Goal: Transaction & Acquisition: Purchase product/service

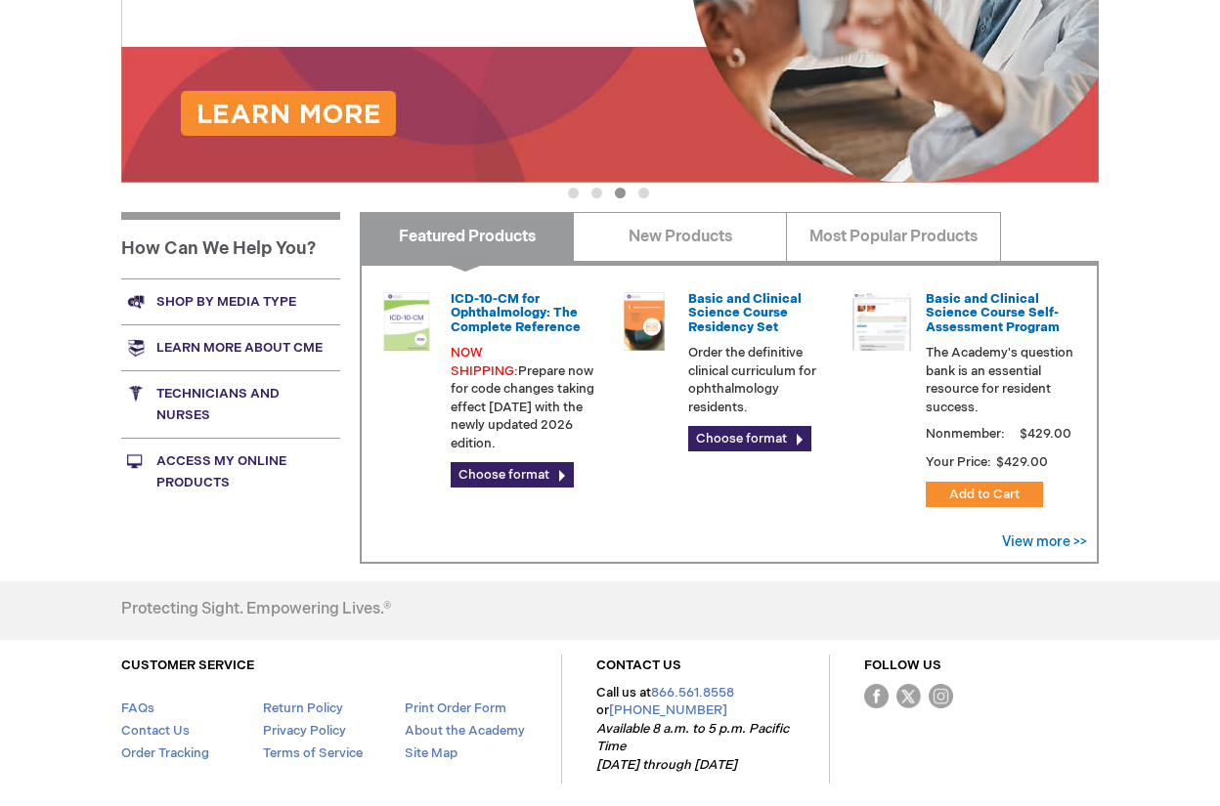
scroll to position [580, 0]
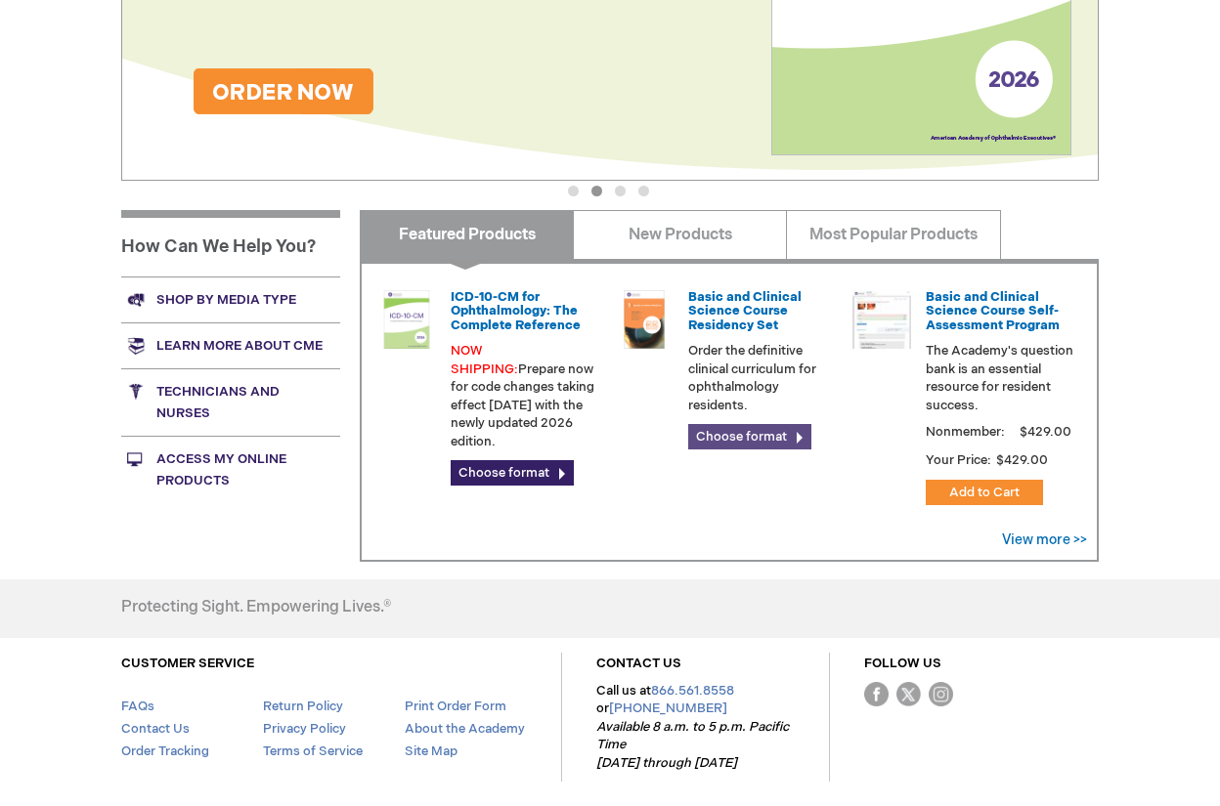
click at [724, 433] on link "Choose format" at bounding box center [749, 436] width 123 height 25
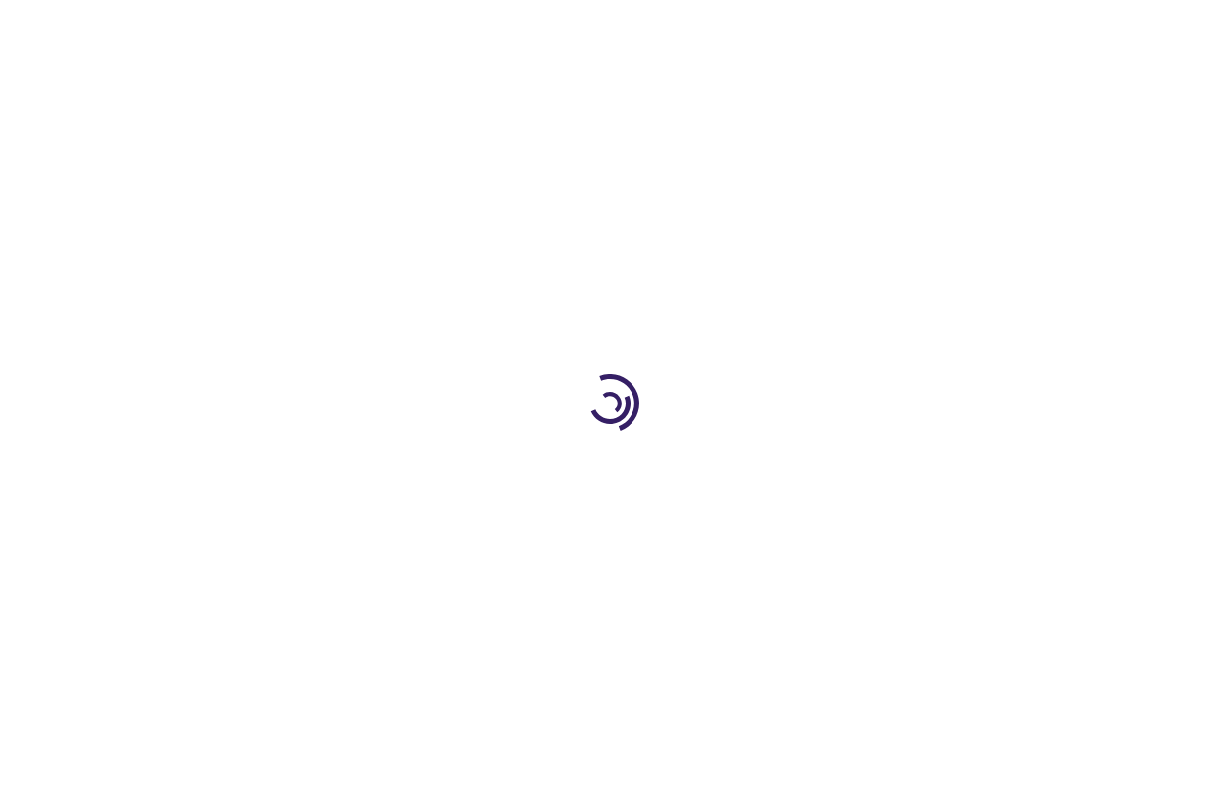
type input "0"
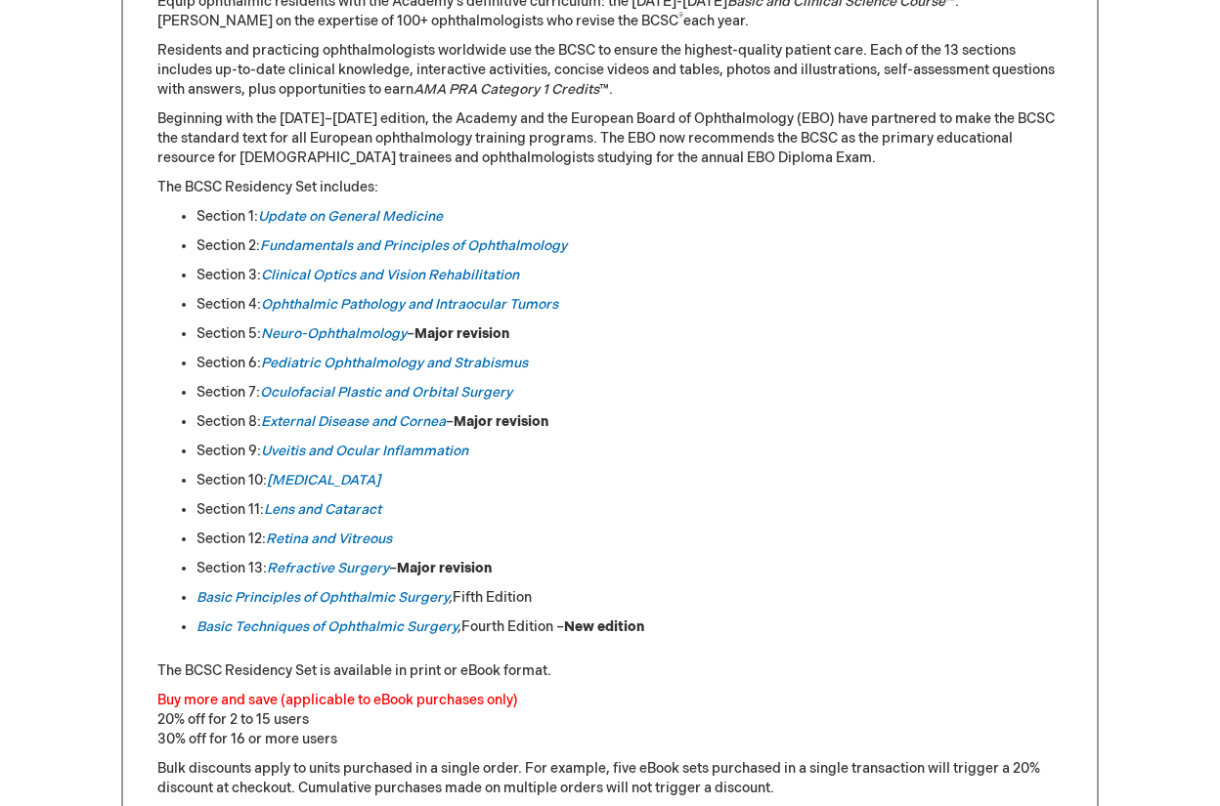
scroll to position [892, 0]
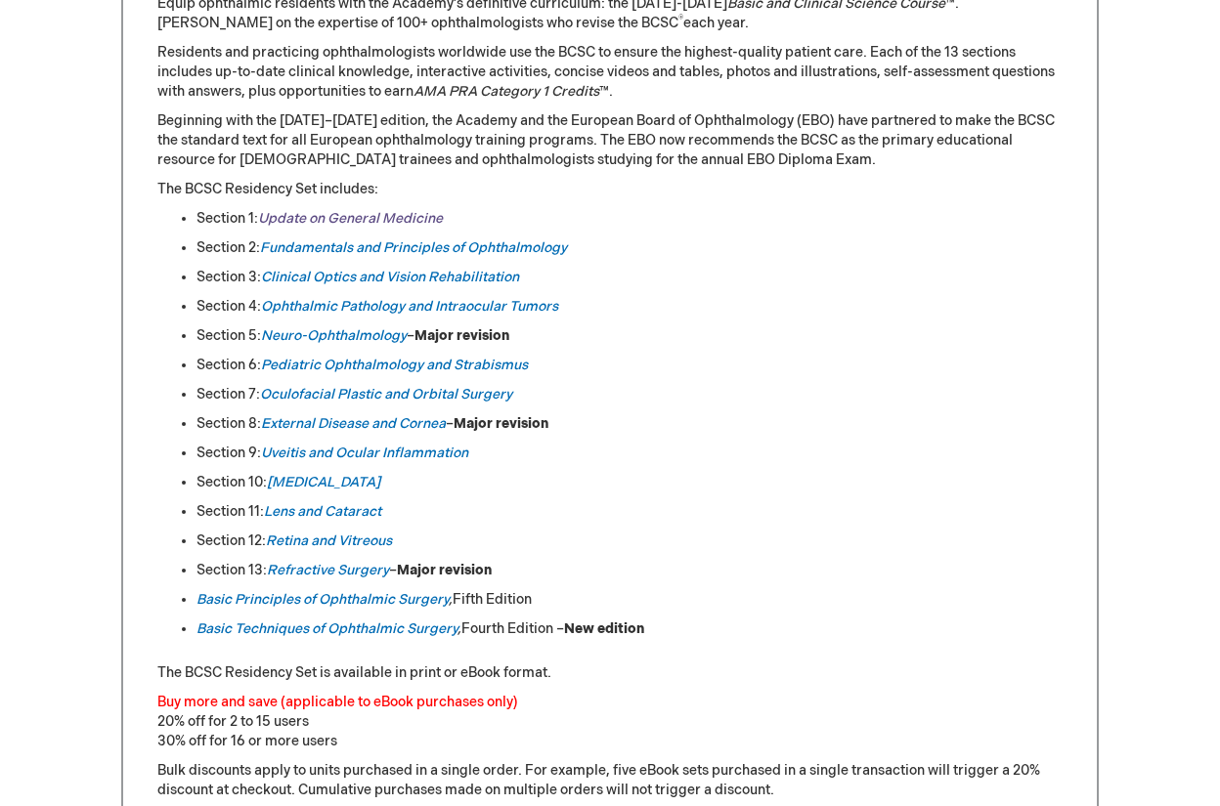
click at [353, 211] on link "Update on General Medicine" at bounding box center [350, 218] width 185 height 17
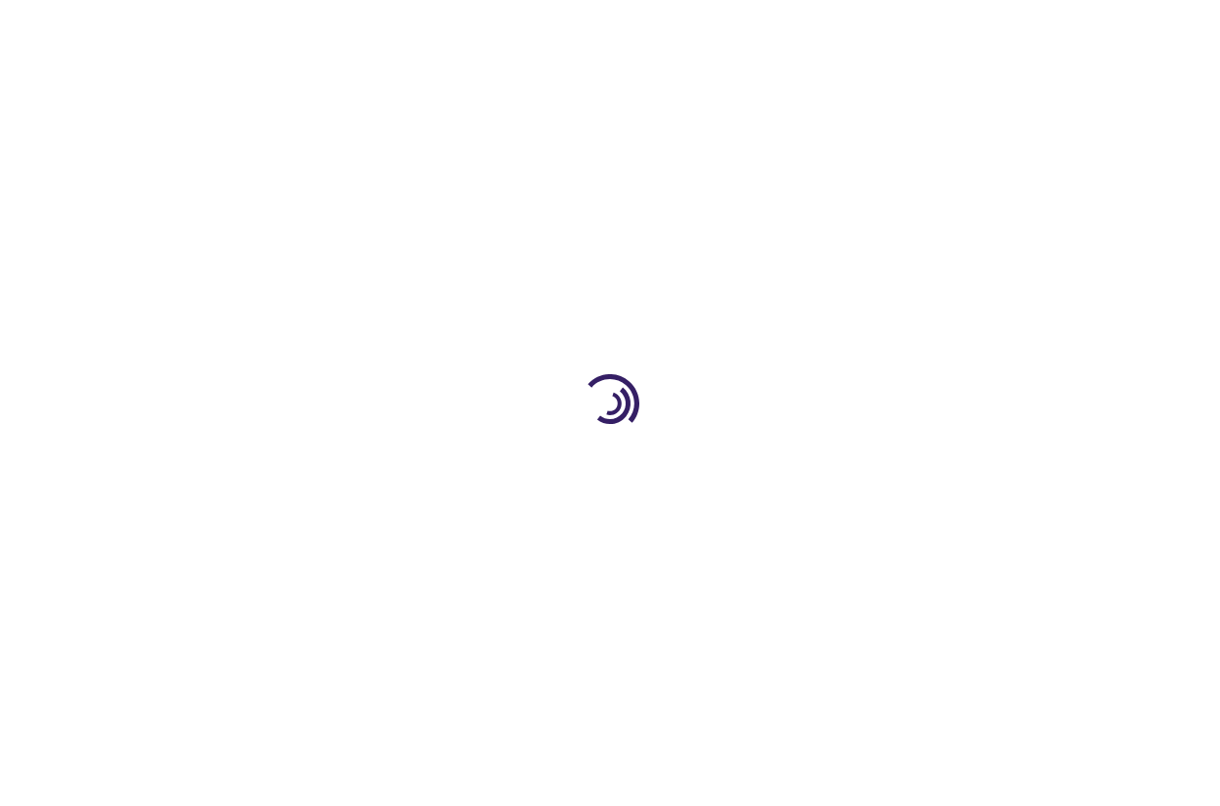
type input "0"
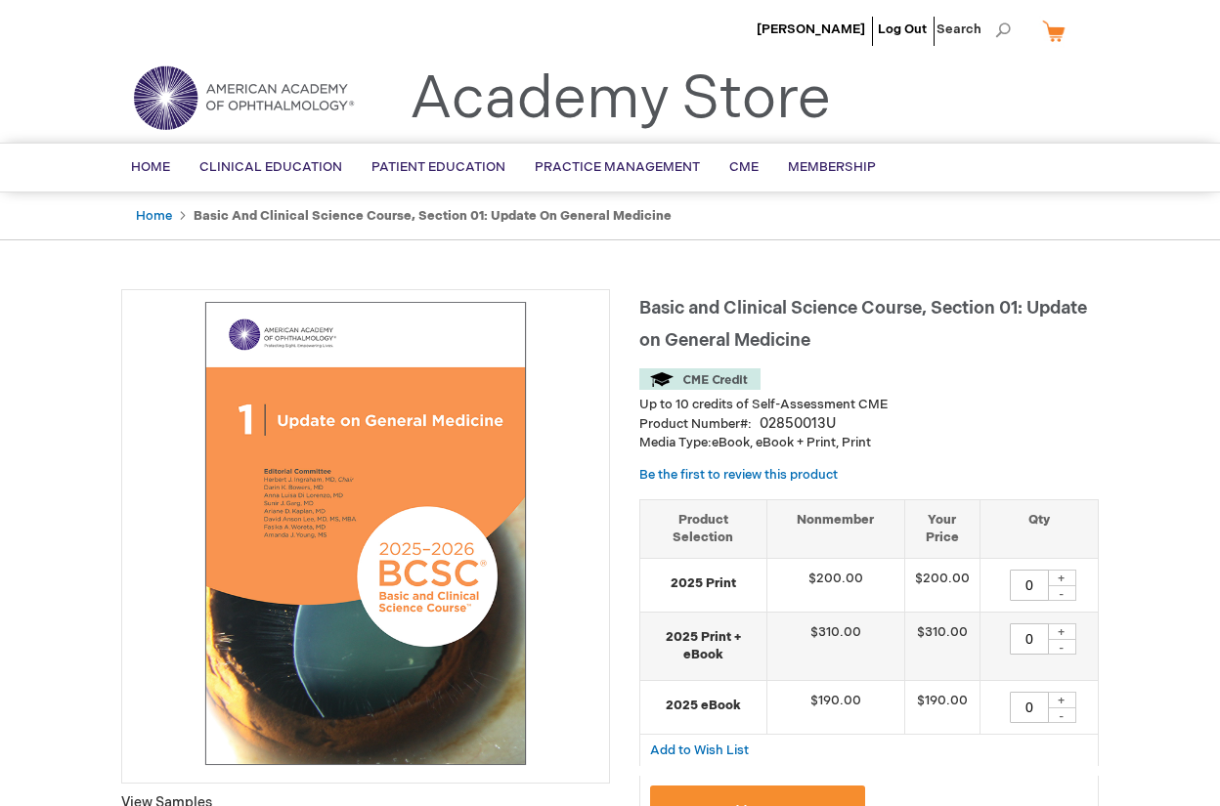
click at [756, 11] on li "[PERSON_NAME]" at bounding box center [811, 29] width 118 height 59
click at [752, 17] on li "[PERSON_NAME]" at bounding box center [811, 29] width 118 height 59
click at [756, 28] on span "[PERSON_NAME]" at bounding box center [810, 30] width 108 height 16
